Goal: Information Seeking & Learning: Find specific page/section

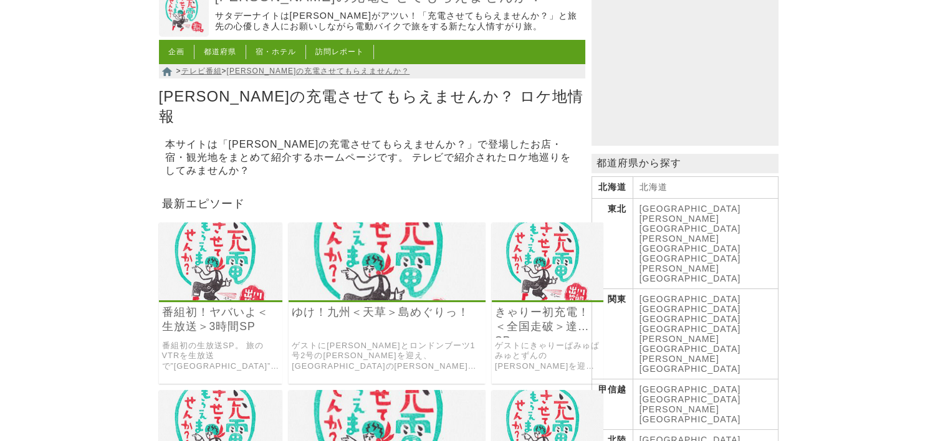
scroll to position [125, 0]
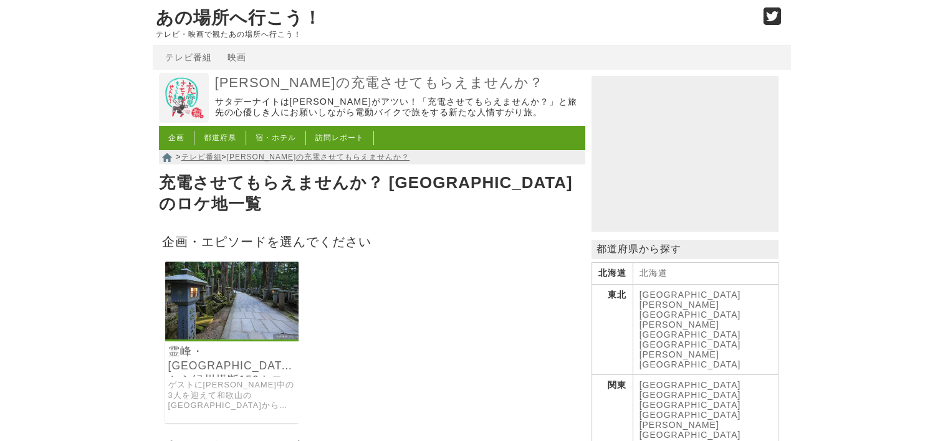
click at [224, 350] on link "霊峰・[GEOGRAPHIC_DATA]から紀州横断150キロSP" at bounding box center [232, 359] width 128 height 29
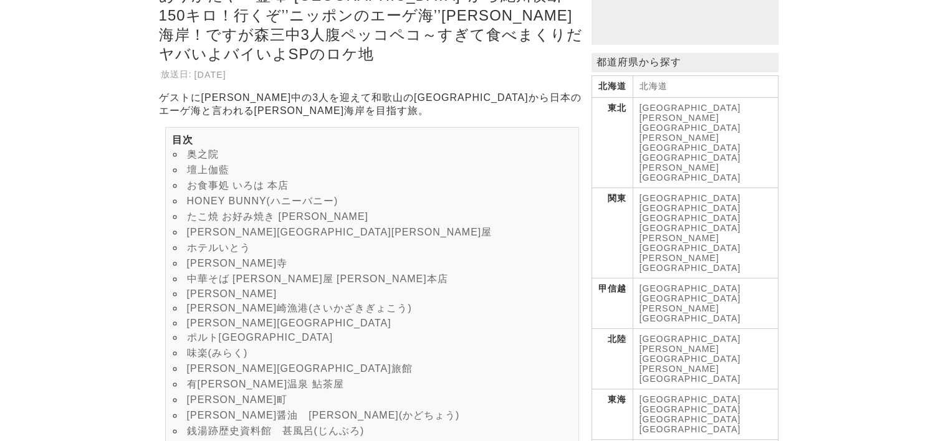
scroll to position [374, 0]
click at [189, 150] on link "奥之院" at bounding box center [203, 154] width 32 height 11
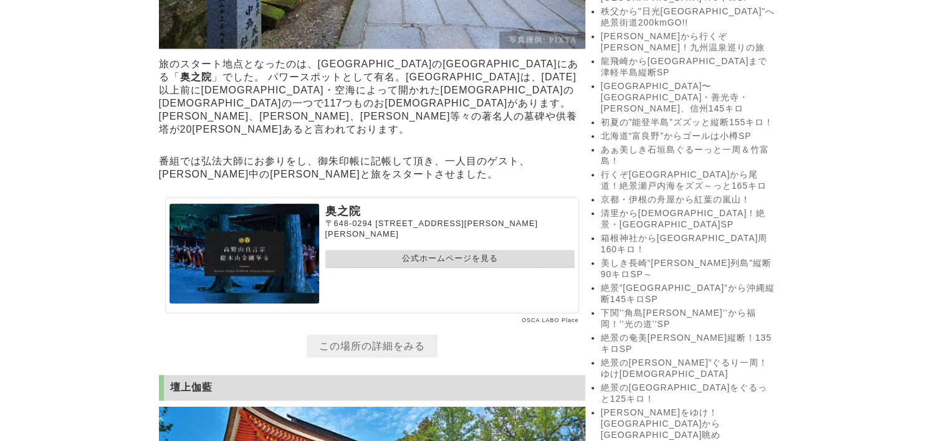
scroll to position [1047, 0]
click at [404, 267] on link "公式ホームページを見る" at bounding box center [449, 258] width 249 height 18
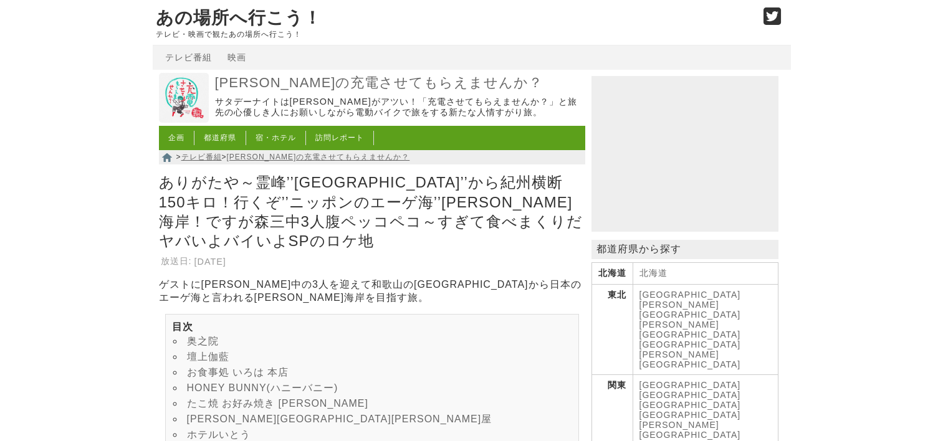
scroll to position [1047, 0]
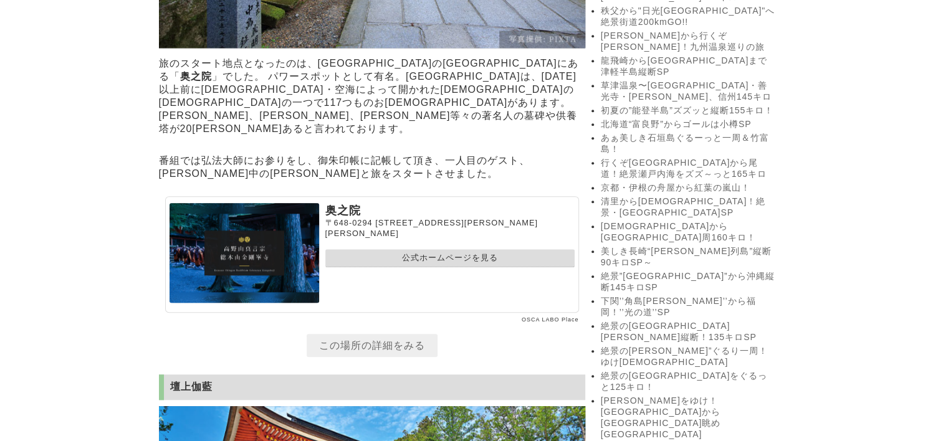
scroll to position [187, 0]
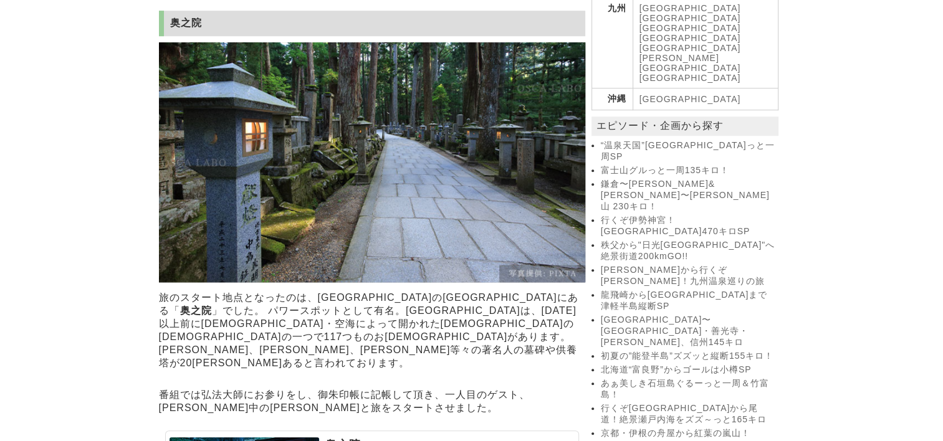
scroll to position [997, 0]
